Goal: Task Accomplishment & Management: Complete application form

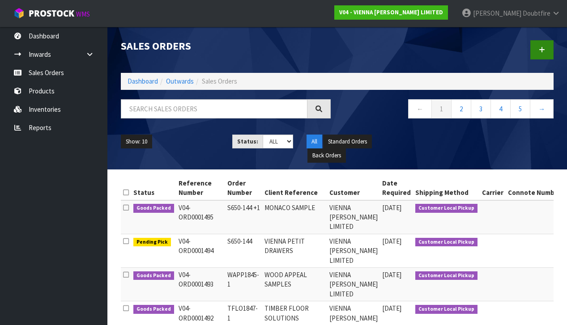
click at [543, 51] on icon at bounding box center [542, 50] width 6 height 7
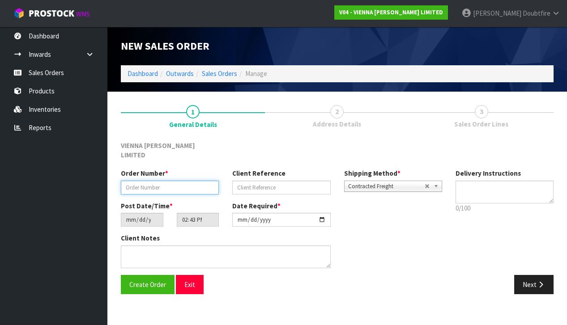
click at [125, 181] on input "text" at bounding box center [170, 188] width 98 height 14
paste input "WFOU1851-1"
type input "WFOU1851-1"
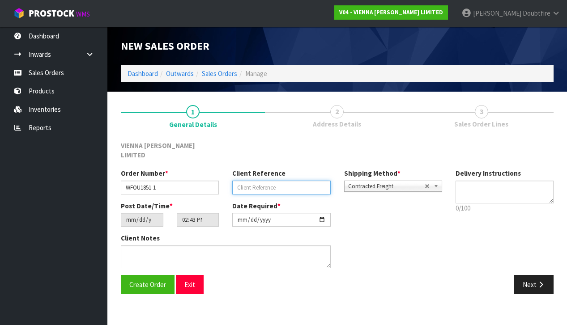
click at [243, 181] on input "text" at bounding box center [281, 188] width 98 height 14
type input "[PERSON_NAME]"
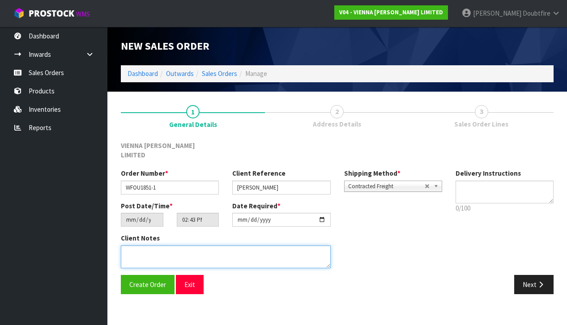
click at [191, 246] on textarea at bounding box center [226, 257] width 210 height 23
type textarea "[PERSON_NAME]"
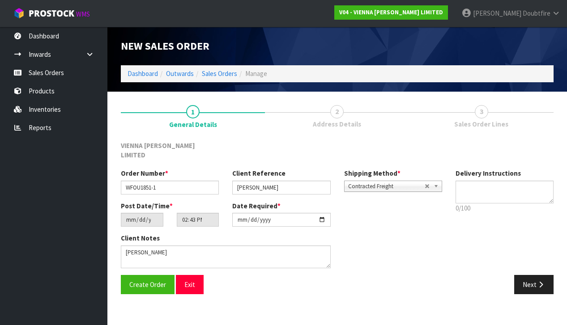
click at [394, 181] on span "Contracted Freight" at bounding box center [386, 186] width 77 height 11
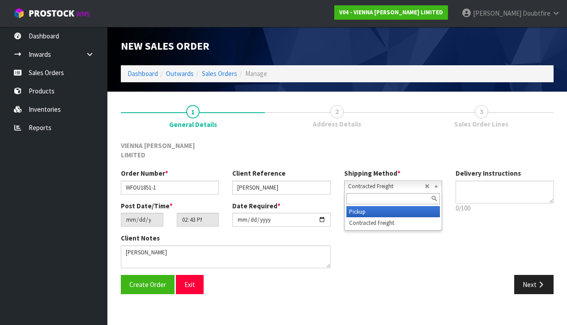
click at [365, 206] on li "Pickup" at bounding box center [393, 211] width 94 height 11
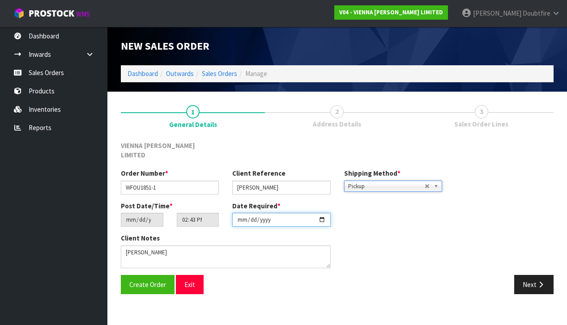
click at [241, 216] on input "[DATE]" at bounding box center [281, 220] width 98 height 14
type input "[DATE]"
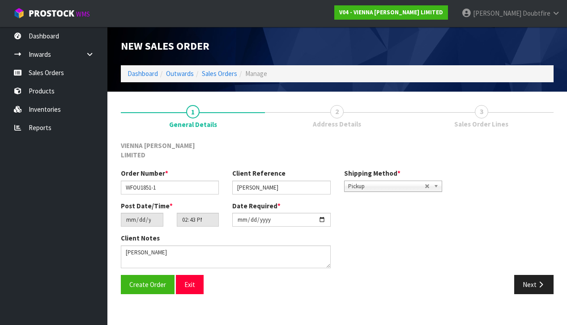
click at [179, 298] on section "New Sales Order Dashboard Outwards Sales Orders Manage New Sales Order Dashboar…" at bounding box center [283, 162] width 567 height 325
click at [153, 281] on span "Create Order" at bounding box center [147, 285] width 37 height 9
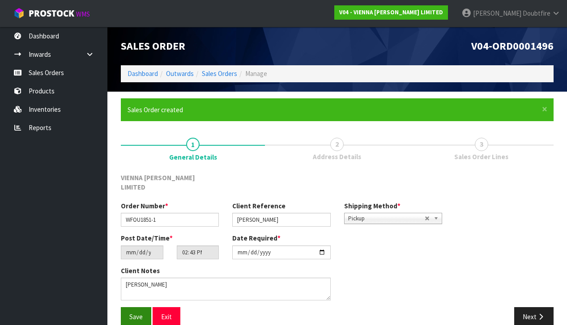
click at [137, 313] on span "Save" at bounding box center [135, 317] width 13 height 9
click at [538, 309] on button "Next" at bounding box center [533, 316] width 39 height 19
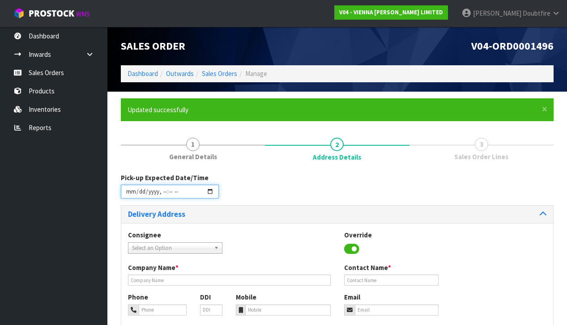
click at [131, 199] on input "datetime-local" at bounding box center [170, 192] width 98 height 14
click at [243, 225] on div "Consignee 000001.BAY MECHANICS - BAY MECHANICS 000001A - BRAKE & TRANSMISSION N…" at bounding box center [337, 312] width 432 height 179
click at [162, 197] on input "datetime-local" at bounding box center [170, 192] width 98 height 14
drag, startPoint x: 232, startPoint y: 194, endPoint x: 162, endPoint y: 201, distance: 69.7
click at [231, 194] on div "Pick-up Expected Date/Time" at bounding box center [337, 189] width 446 height 32
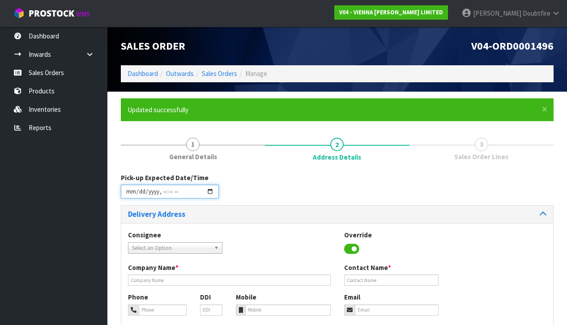
click at [158, 198] on input "datetime-local" at bounding box center [170, 192] width 98 height 14
type input "[DATE]T12:43"
click at [246, 197] on div "Pick-up Expected Date/Time" at bounding box center [337, 189] width 446 height 32
click at [170, 249] on span "Select an Option" at bounding box center [171, 248] width 78 height 11
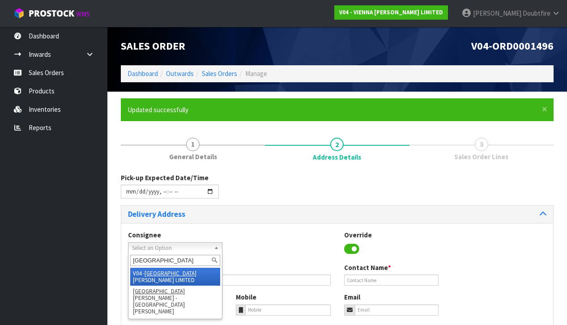
type input "[GEOGRAPHIC_DATA]"
click at [162, 270] on em "[GEOGRAPHIC_DATA]" at bounding box center [171, 274] width 52 height 8
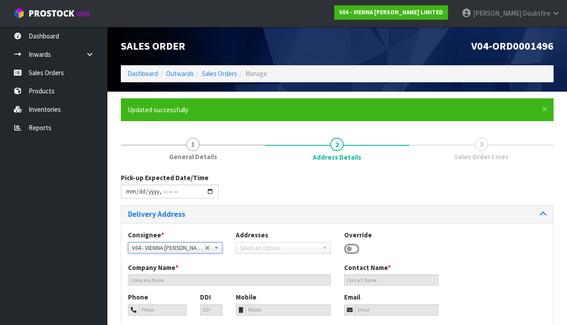
type input "VIENNA [PERSON_NAME] LIMITED"
type input "[PERSON_NAME]"
type input "[PHONE_NUMBER]"
type input "[PERSON_NAME][EMAIL_ADDRESS][DOMAIN_NAME]"
type input "2 ROXBURGH ST"
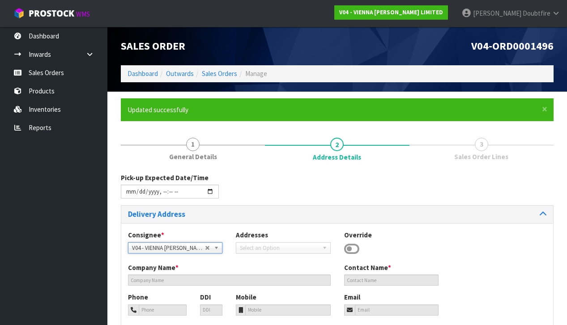
type input "1023"
type input "[GEOGRAPHIC_DATA]"
type input "NEWMARKET"
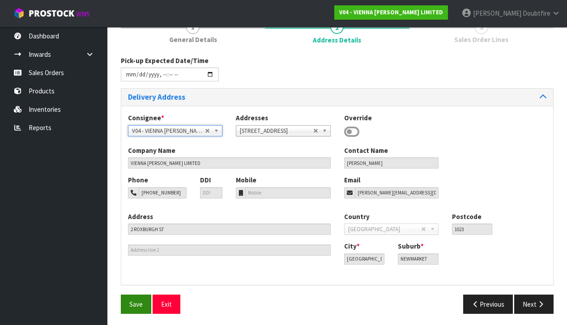
scroll to position [117, 0]
click at [139, 301] on span "Save" at bounding box center [135, 305] width 13 height 9
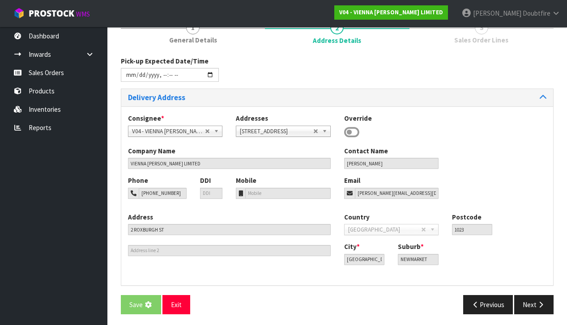
scroll to position [0, 0]
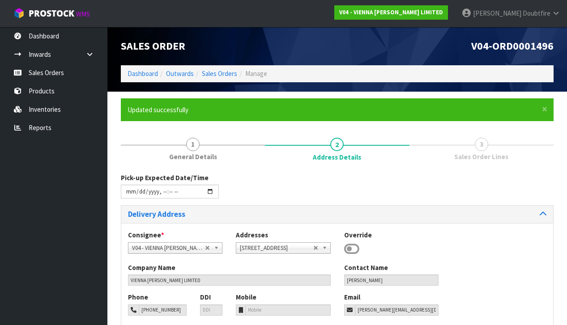
type input "[DATE]T12:43"
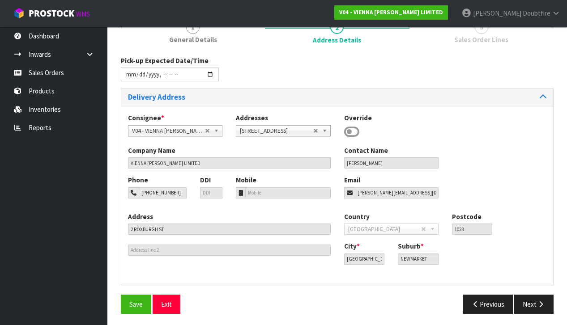
scroll to position [117, 0]
click at [536, 301] on button "Next" at bounding box center [533, 304] width 39 height 19
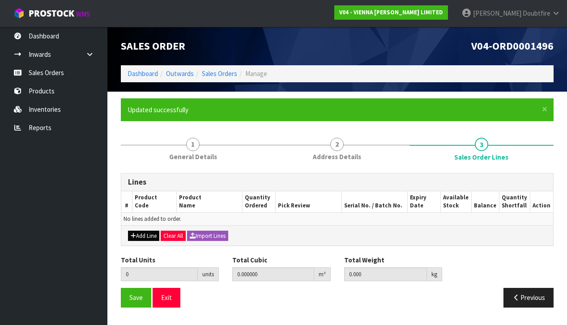
click at [143, 234] on button "Add Line" at bounding box center [143, 236] width 31 height 11
type input "0"
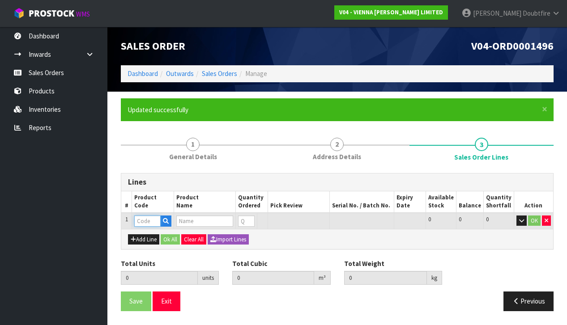
click at [141, 221] on input "text" at bounding box center [147, 221] width 26 height 11
type input "CH-CHAM"
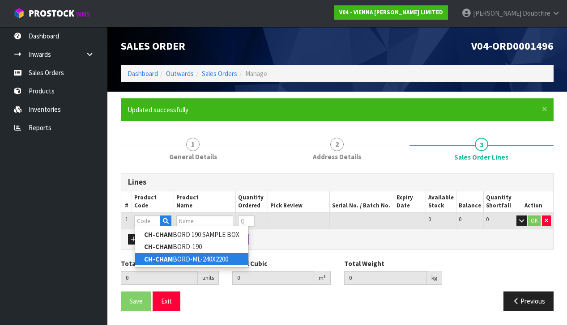
click at [204, 260] on link "CH-CHAM BORD-ML-240X2200" at bounding box center [191, 259] width 113 height 12
type input "CH-CHAMBORD-ML-240X2200"
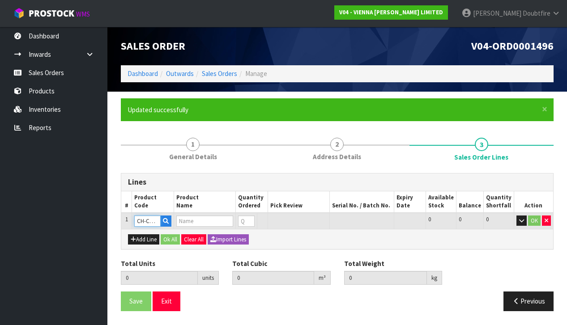
type input "0.000000"
type input "0.000"
type input "CHATEAU FRENCH OAK CHAMBORD UV LACQUER MICRO BEVEL (3.168)"
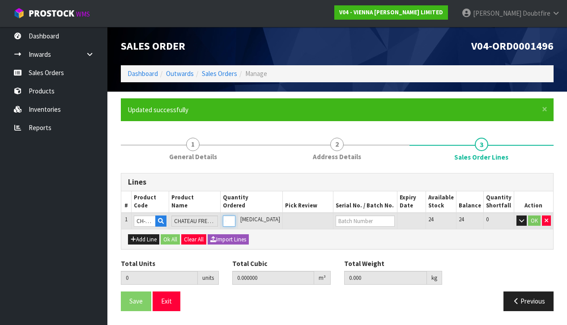
type input "1"
type input "0.05525"
type input "33"
click at [235, 218] on input "1" at bounding box center [229, 221] width 13 height 11
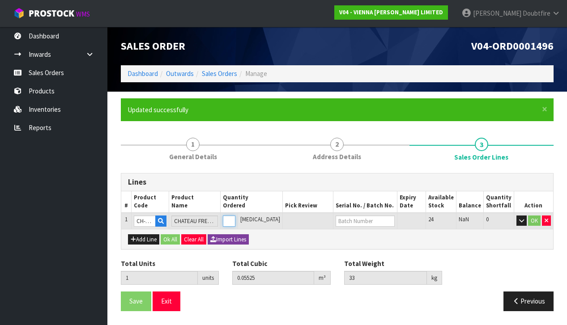
type input "0"
type input "9"
type input "0.49725"
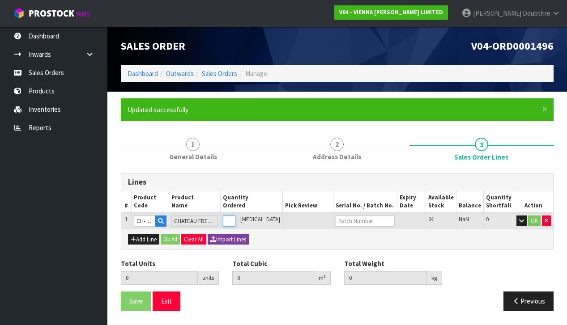
type input "297"
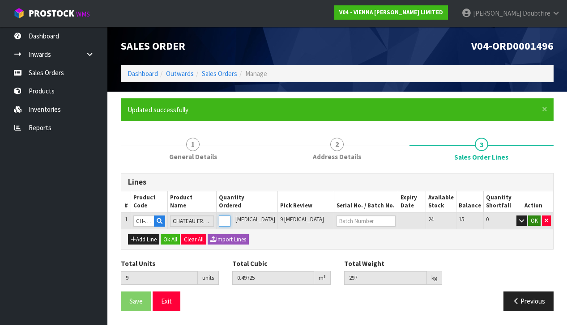
type input "9"
click at [534, 220] on button "OK" at bounding box center [534, 221] width 13 height 11
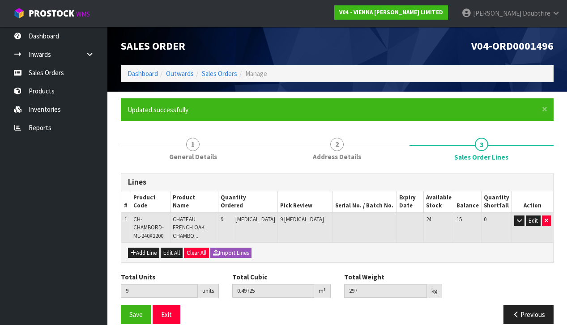
scroll to position [0, 0]
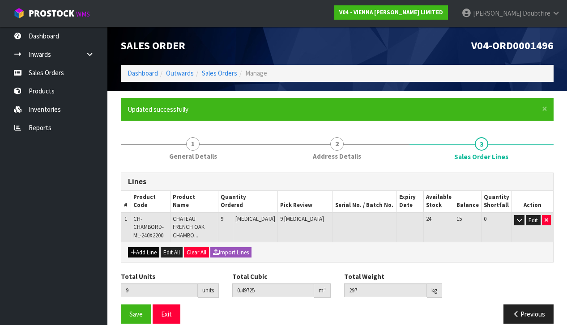
click at [143, 251] on button "Add Line" at bounding box center [143, 252] width 31 height 11
type input "0"
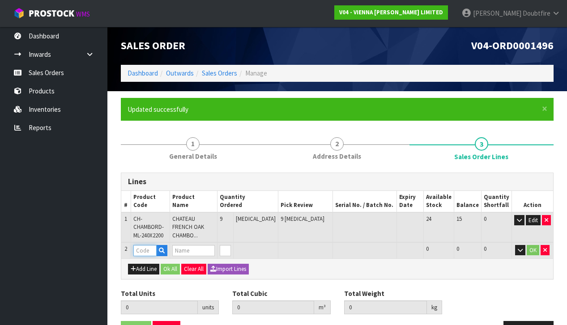
scroll to position [0, 0]
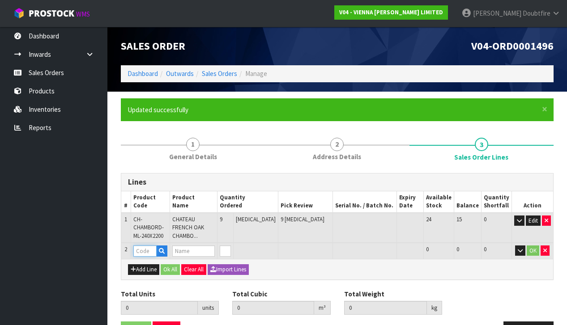
click at [143, 251] on input "text" at bounding box center [145, 251] width 24 height 11
type input "PARA"
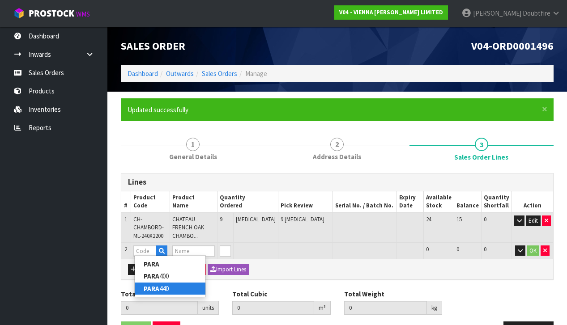
click at [167, 286] on link "PARA 440" at bounding box center [170, 289] width 71 height 12
type input "PARA 440"
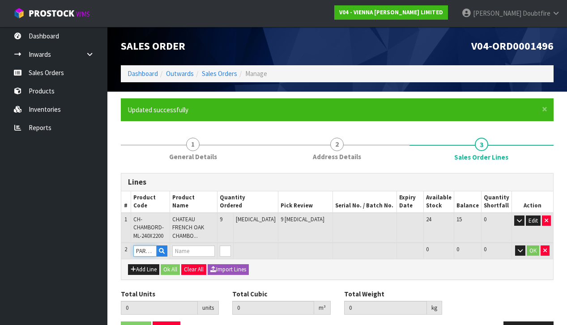
type input "9"
type input "0.49725"
type input "297"
type input "PARABOND 440"
type input "1"
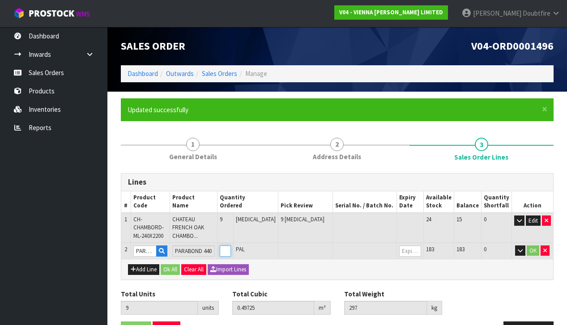
type input "10"
type input "0.51795"
type input "312.8"
click at [230, 247] on input "1" at bounding box center [225, 251] width 11 height 11
type input "2"
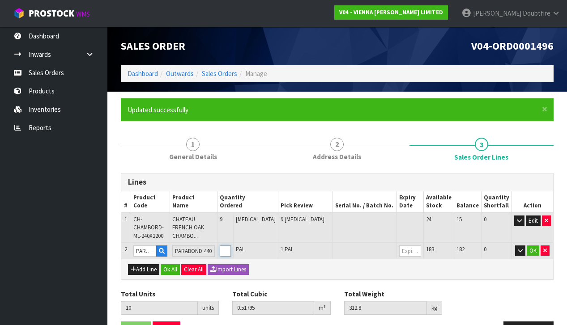
type input "11"
type input "0.53865"
type input "328.6"
click at [230, 247] on input "2" at bounding box center [225, 251] width 11 height 11
type input "3"
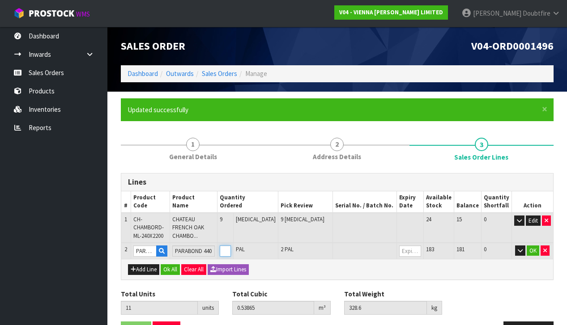
type input "12"
type input "0.55935"
type input "344.4"
click at [230, 247] on input "3" at bounding box center [225, 251] width 11 height 11
type input "4"
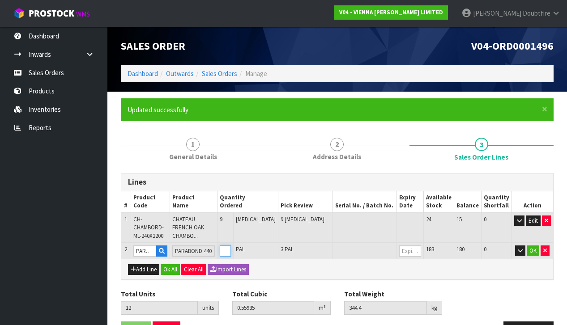
type input "13"
type input "0.58005"
type input "360.2"
click at [230, 247] on input "4" at bounding box center [225, 251] width 11 height 11
type input "5"
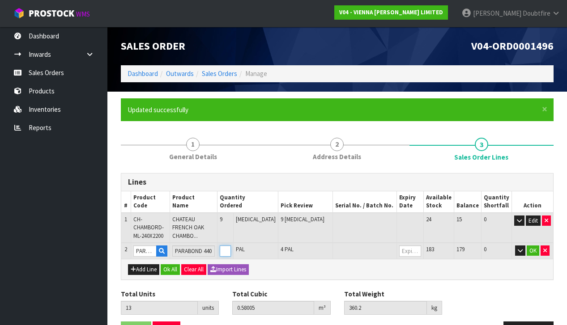
type input "14"
type input "0.60075"
type input "376"
click at [230, 247] on input "5" at bounding box center [225, 251] width 11 height 11
click at [532, 250] on button "OK" at bounding box center [533, 251] width 13 height 11
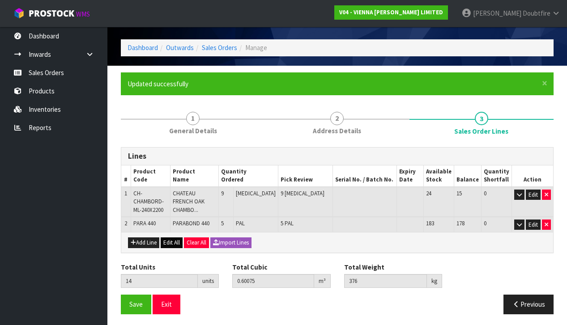
scroll to position [26, 0]
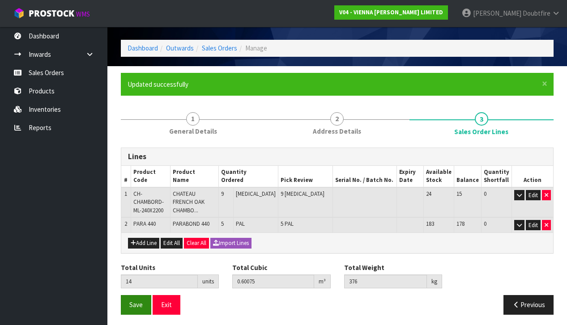
click at [134, 306] on span "Save" at bounding box center [135, 305] width 13 height 9
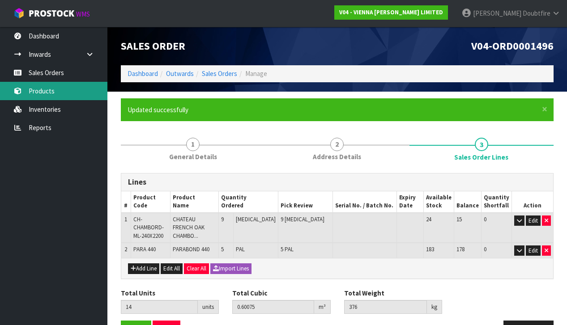
click at [48, 91] on link "Products" at bounding box center [53, 91] width 107 height 18
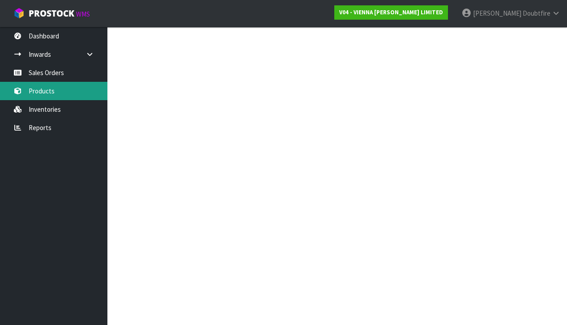
click at [44, 93] on div "Products Import Products Drop file here to import csv template Dashboard Produc…" at bounding box center [283, 100] width 567 height 200
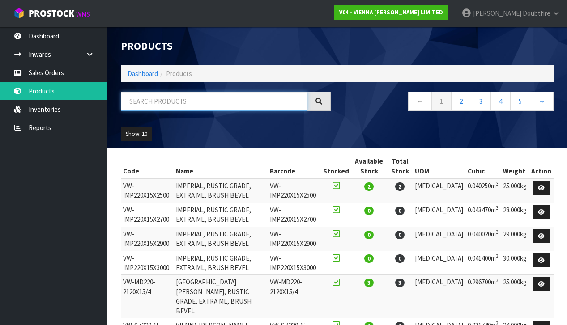
click at [158, 108] on input "text" at bounding box center [214, 101] width 187 height 19
type input "BALTIC"
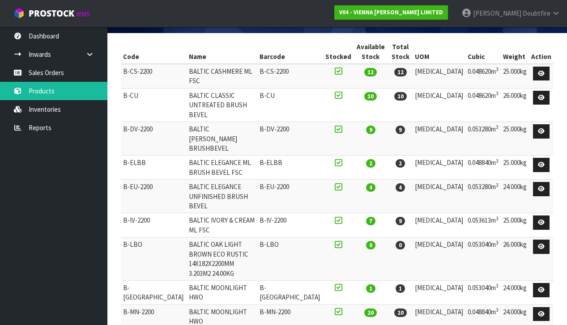
scroll to position [114, 0]
